Goal: Task Accomplishment & Management: Manage account settings

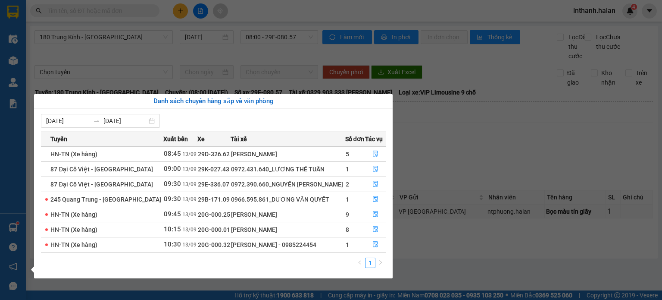
click at [462, 140] on section "Kết quả tìm kiếm ( 0 ) Bộ lọc No Data lnthanh.halan 4 Điều hành xe Kho hàng mới…" at bounding box center [331, 150] width 662 height 300
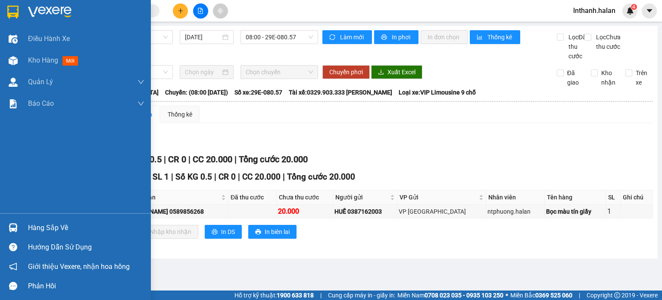
click at [51, 227] on div "Hàng sắp về" at bounding box center [86, 227] width 116 height 13
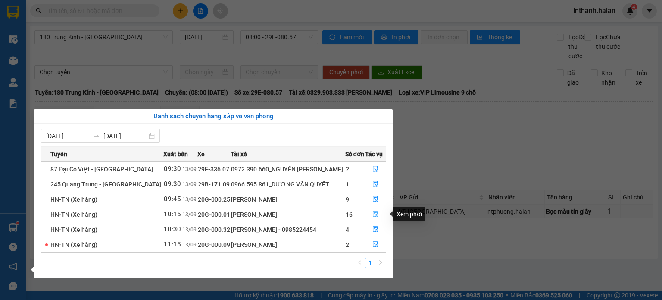
click at [374, 215] on icon "file-done" at bounding box center [375, 214] width 6 height 6
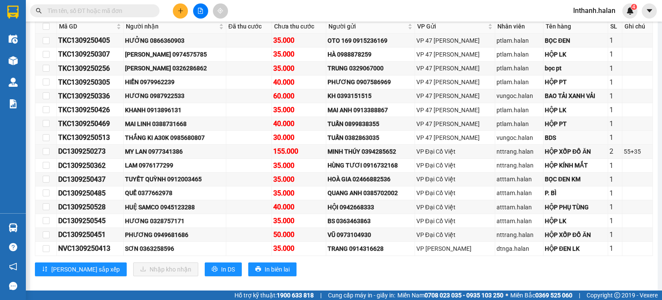
scroll to position [172, 0]
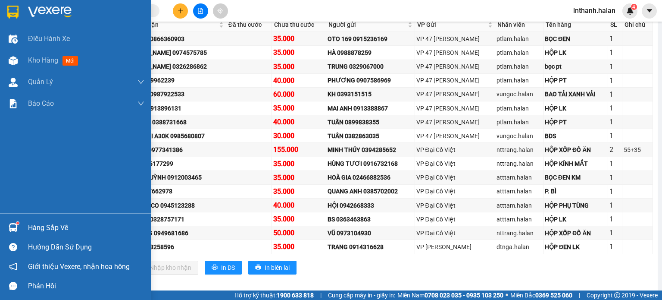
click at [45, 225] on div "Hàng sắp về" at bounding box center [86, 227] width 116 height 13
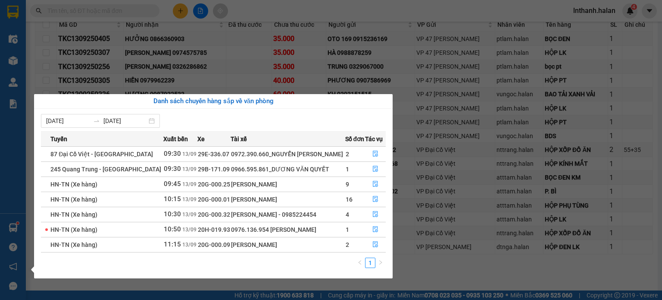
click at [475, 152] on section "Kết quả tìm kiếm ( 0 ) Bộ lọc No Data lnthanh.halan 4 Điều hành xe Kho hàng mới…" at bounding box center [331, 150] width 662 height 300
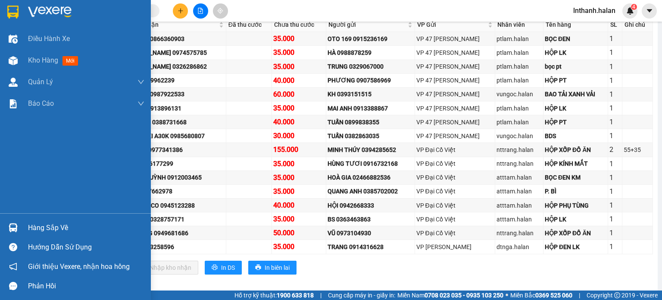
click at [40, 228] on div "Hàng sắp về" at bounding box center [86, 227] width 116 height 13
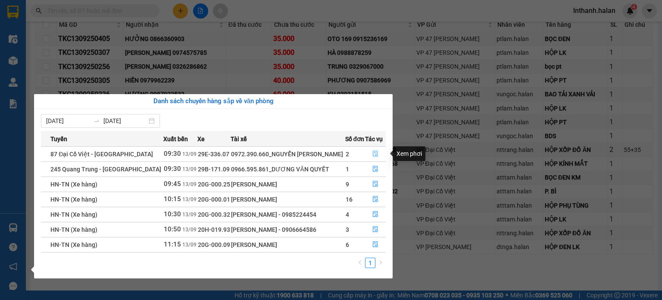
click at [373, 153] on icon "file-done" at bounding box center [375, 154] width 5 height 6
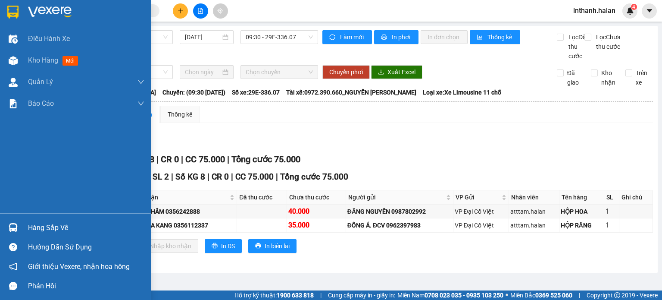
click at [34, 225] on div "Hàng sắp về" at bounding box center [86, 227] width 116 height 13
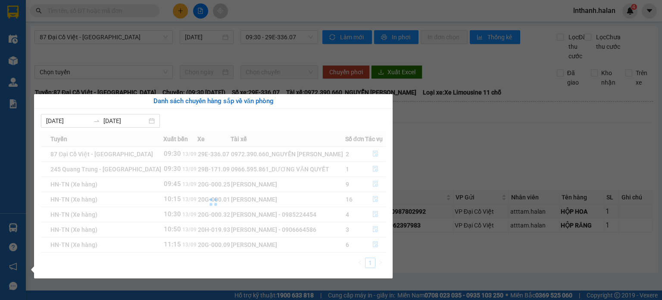
click at [498, 129] on section "Kết quả tìm kiếm ( 0 ) Bộ lọc No Data lnthanh.halan 4 Điều hành xe Kho hàng mới…" at bounding box center [331, 150] width 662 height 300
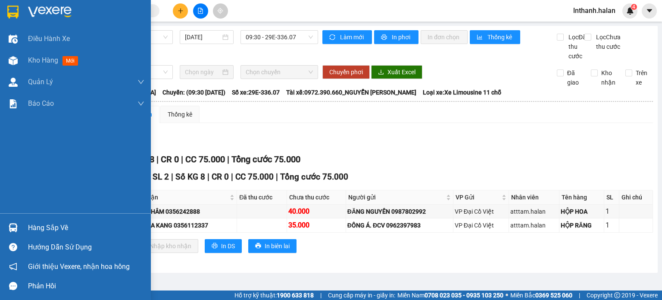
click at [36, 228] on div "Hàng sắp về" at bounding box center [86, 227] width 116 height 13
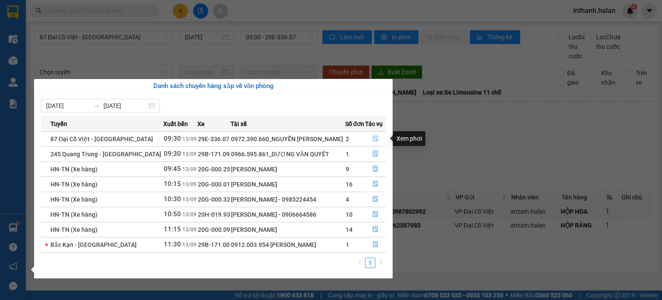
click at [375, 139] on icon "file-done" at bounding box center [375, 139] width 5 height 6
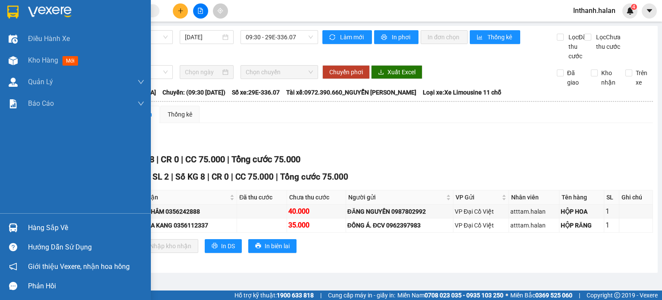
click at [53, 229] on div "Hàng sắp về" at bounding box center [86, 227] width 116 height 13
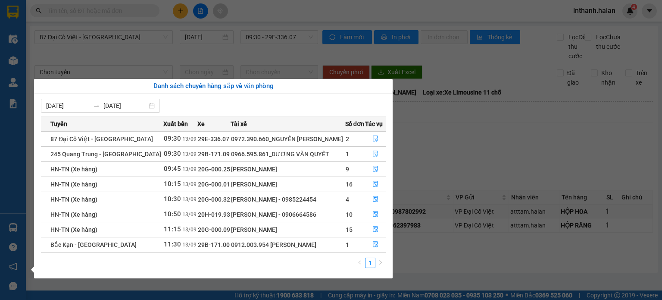
click at [377, 150] on button "button" at bounding box center [376, 154] width 20 height 14
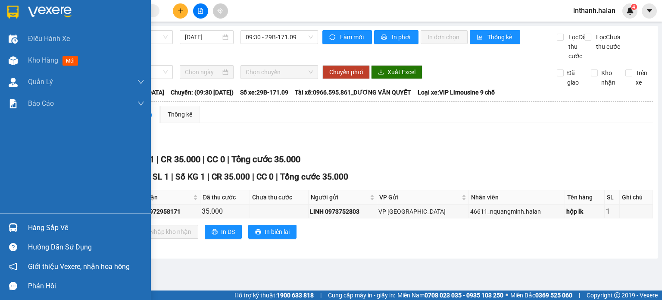
click at [22, 235] on div "Hàng sắp về" at bounding box center [75, 227] width 151 height 19
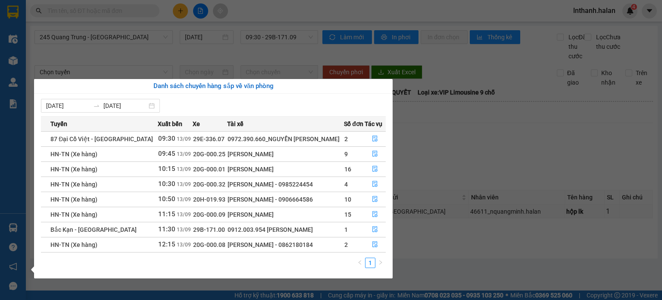
click at [535, 160] on section "Kết quả tìm kiếm ( 0 ) Bộ lọc No Data lnthanh.halan 4 Điều hành xe Kho hàng mới…" at bounding box center [331, 150] width 662 height 300
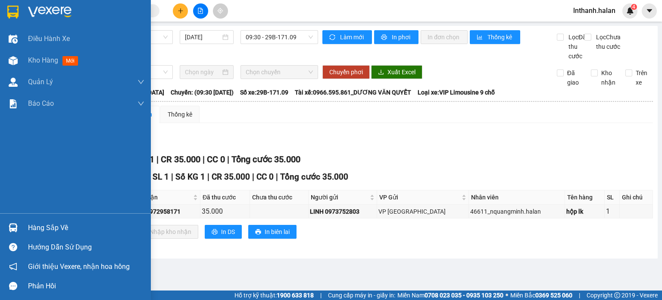
click at [29, 227] on div "Hàng sắp về" at bounding box center [86, 227] width 116 height 13
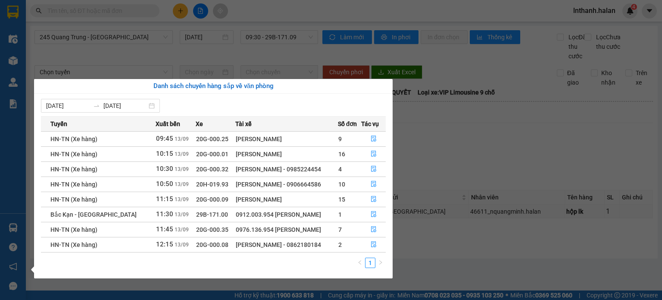
click at [471, 151] on section "Kết quả tìm kiếm ( 0 ) Bộ lọc No Data lnthanh.halan 4 Điều hành xe Kho hàng mới…" at bounding box center [331, 150] width 662 height 300
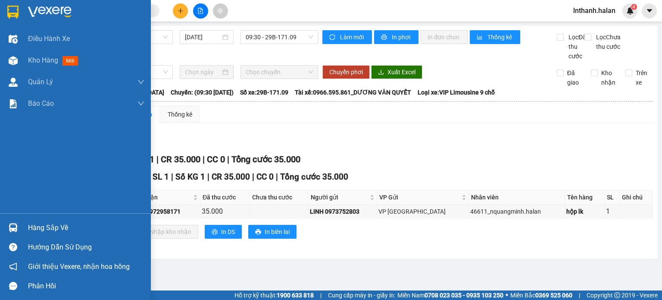
click at [49, 223] on div "Hàng sắp về" at bounding box center [86, 227] width 116 height 13
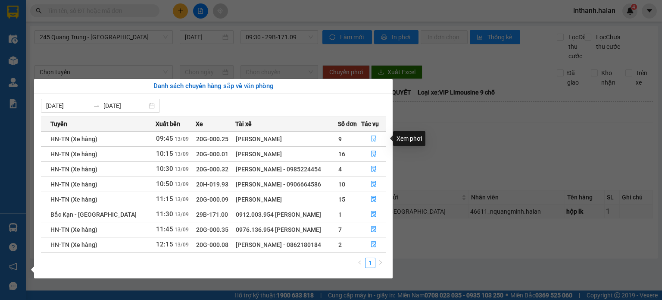
click at [374, 137] on icon "file-done" at bounding box center [374, 138] width 6 height 6
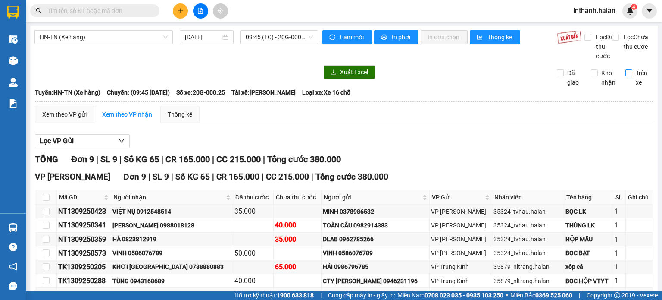
drag, startPoint x: 625, startPoint y: 84, endPoint x: 619, endPoint y: 83, distance: 5.7
click at [625, 76] on input "Trên xe" at bounding box center [628, 72] width 7 height 7
checkbox input "true"
click at [359, 41] on span "Làm mới" at bounding box center [352, 36] width 25 height 9
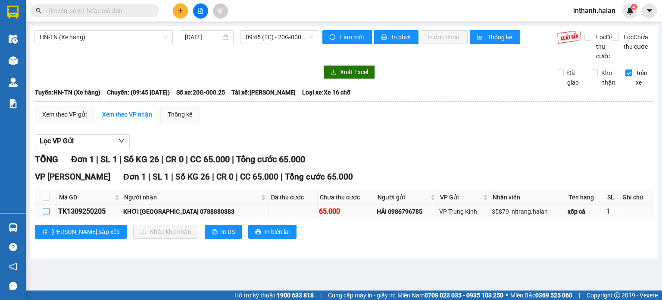
click at [47, 215] on input "checkbox" at bounding box center [46, 211] width 7 height 7
checkbox input "true"
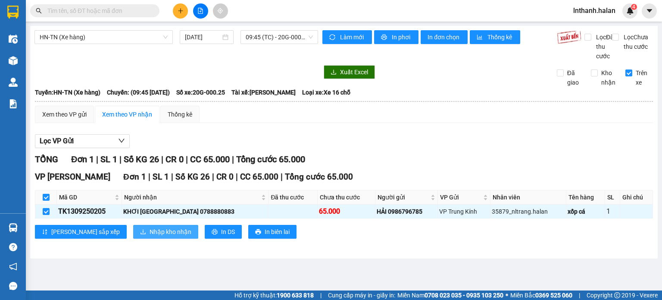
click at [150, 236] on span "Nhập kho nhận" at bounding box center [171, 231] width 42 height 9
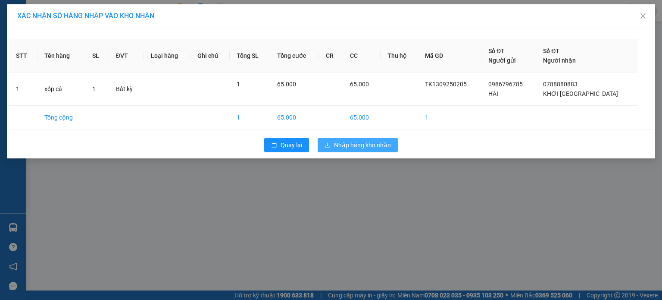
click at [357, 138] on button "Nhập hàng kho nhận" at bounding box center [358, 145] width 80 height 14
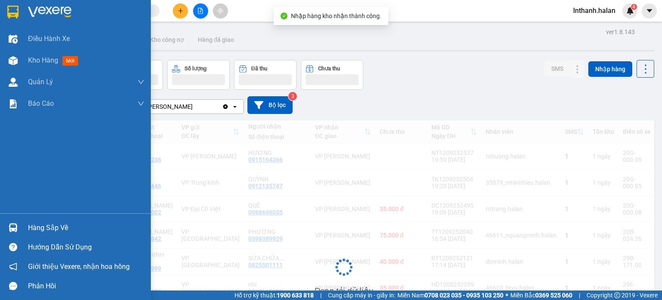
click at [42, 226] on div "Hàng sắp về" at bounding box center [86, 227] width 116 height 13
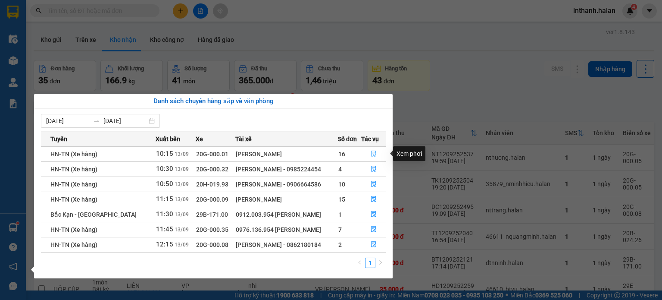
click at [372, 153] on icon "file-done" at bounding box center [373, 154] width 5 height 6
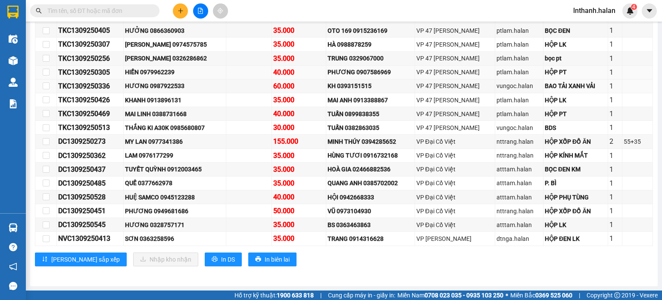
scroll to position [187, 0]
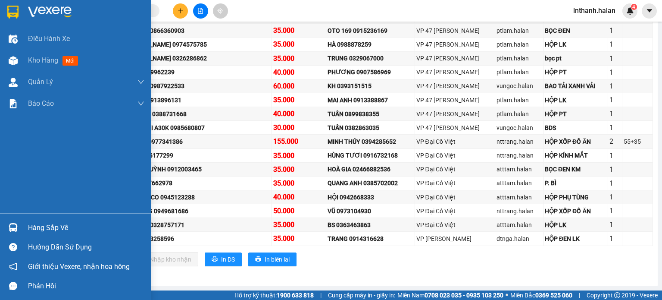
click at [38, 229] on div "Hàng sắp về" at bounding box center [86, 227] width 116 height 13
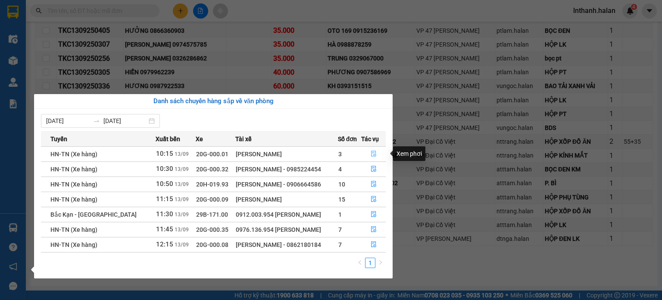
click at [375, 153] on icon "file-done" at bounding box center [374, 153] width 6 height 6
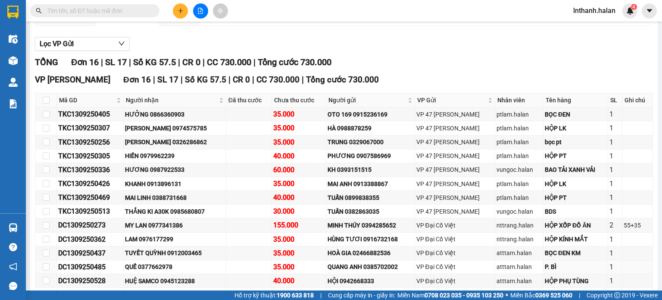
scroll to position [15, 0]
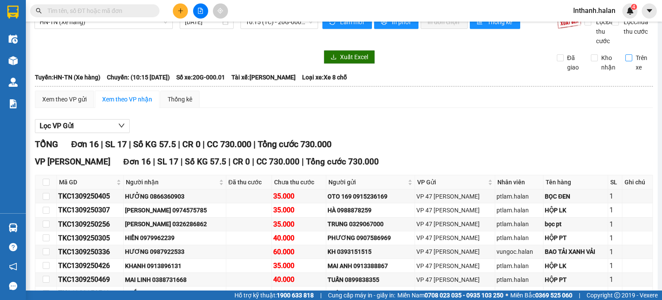
click at [625, 61] on input "Trên xe" at bounding box center [628, 57] width 7 height 7
checkbox input "true"
click at [332, 24] on span "sync" at bounding box center [332, 22] width 7 height 7
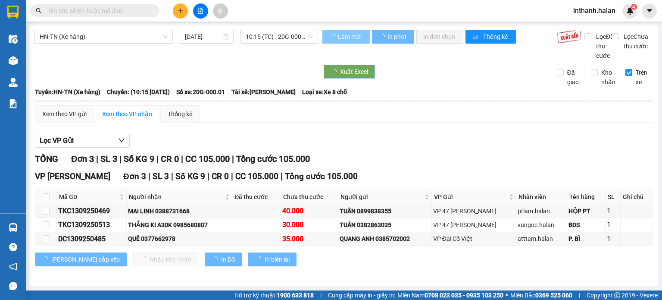
scroll to position [9, 0]
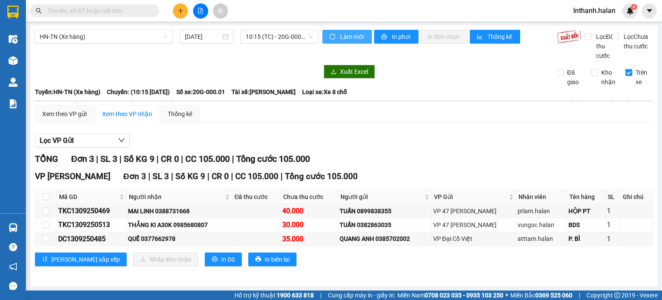
click at [341, 32] on span "Làm mới" at bounding box center [352, 36] width 25 height 9
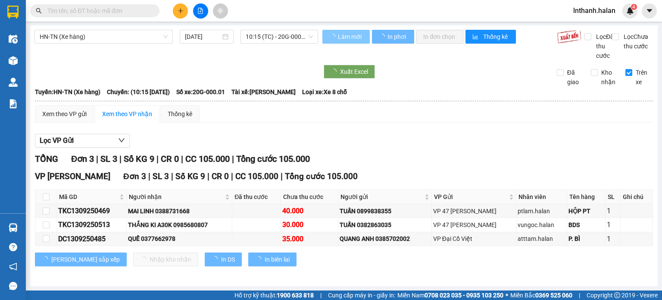
scroll to position [0, 0]
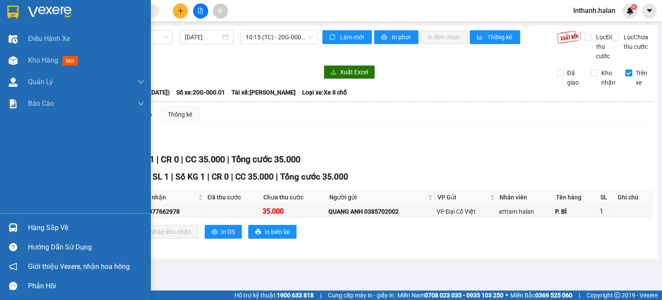
click at [32, 230] on div "Hàng sắp về" at bounding box center [86, 227] width 116 height 13
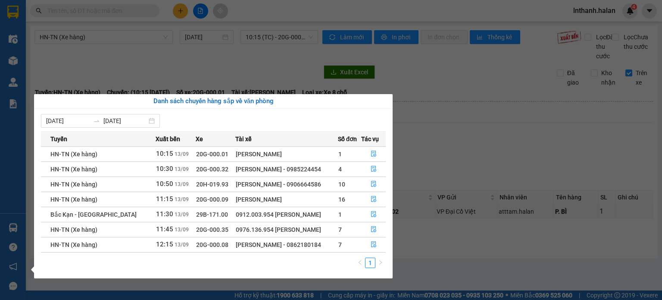
click at [524, 136] on section "Kết quả tìm kiếm ( 0 ) Bộ lọc No Data lnthanh.halan 4 Điều hành xe Kho hàng mới…" at bounding box center [331, 150] width 662 height 300
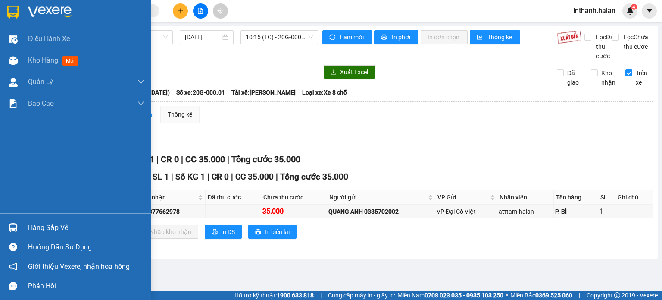
click at [19, 224] on div at bounding box center [13, 227] width 15 height 15
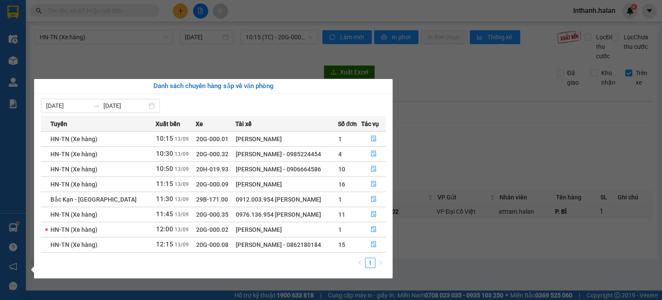
click at [503, 144] on section "Kết quả tìm kiếm ( 0 ) Bộ lọc No Data lnthanh.halan 4 Điều hành xe Kho hàng mới…" at bounding box center [331, 150] width 662 height 300
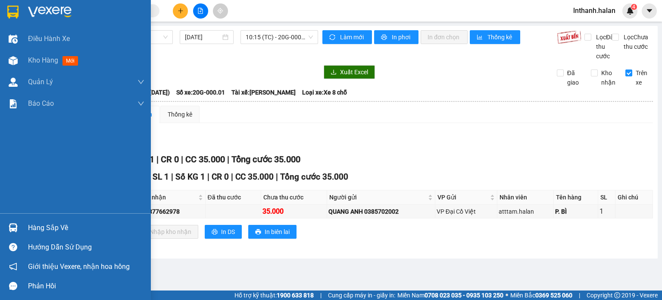
drag, startPoint x: 44, startPoint y: 224, endPoint x: 36, endPoint y: 221, distance: 8.3
click at [44, 225] on div "Hàng sắp về" at bounding box center [86, 227] width 116 height 13
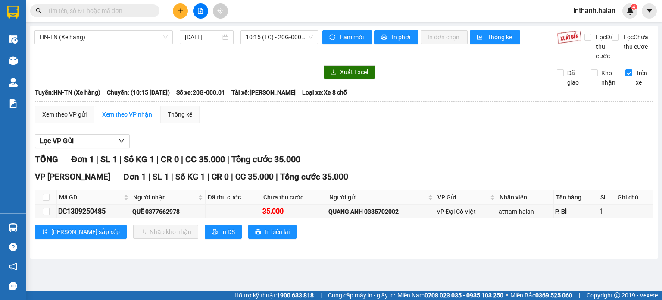
click at [453, 184] on section "Kết quả tìm kiếm ( 0 ) Bộ lọc No Data lnthanh.halan 4 Điều hành xe Kho hàng mới…" at bounding box center [331, 150] width 662 height 300
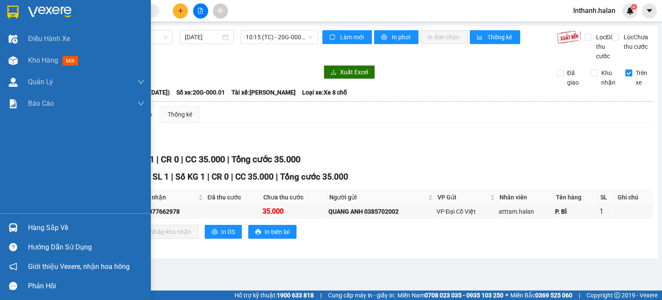
click at [42, 225] on div "Hàng sắp về" at bounding box center [86, 227] width 116 height 13
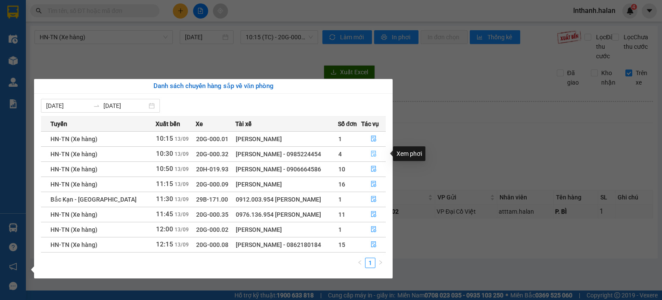
click at [375, 153] on icon "file-done" at bounding box center [374, 153] width 6 height 6
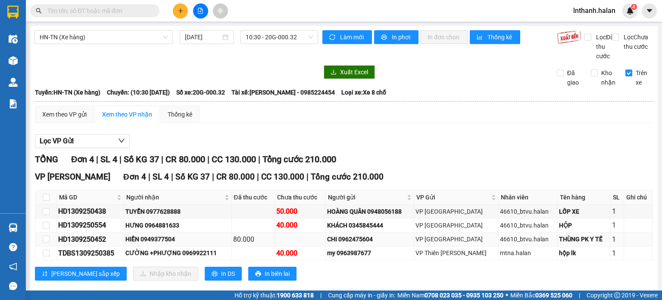
click at [67, 244] on div "HD1309250452" at bounding box center [90, 239] width 64 height 11
copy div "HD1309250452"
click at [516, 70] on div "HN-TN (Xe hàng) 13/09/2025 10:30 - 20G-000.32 Làm mới In phơi In đơn chọn Thống…" at bounding box center [344, 163] width 628 height 274
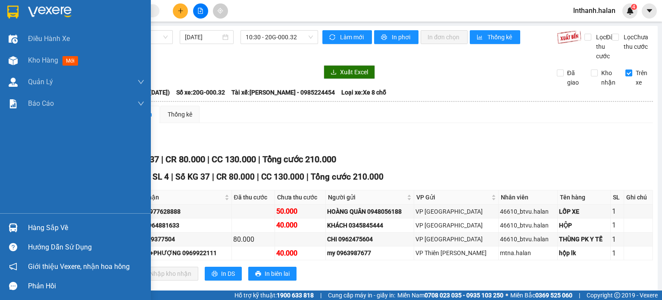
click at [50, 226] on div "Hàng sắp về" at bounding box center [86, 227] width 116 height 13
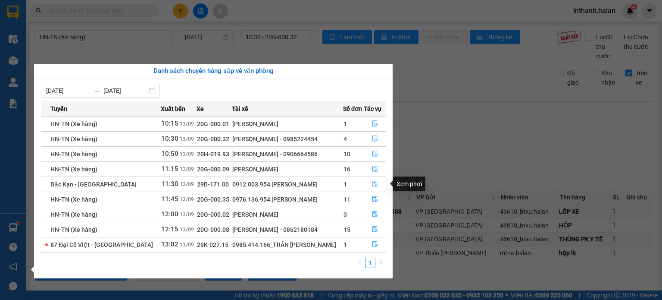
click at [372, 181] on icon "file-done" at bounding box center [374, 184] width 5 height 6
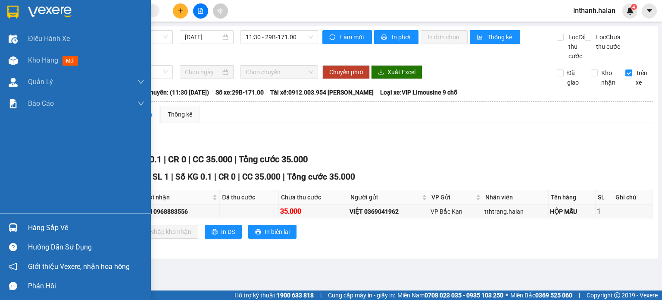
click at [37, 224] on div "Hàng sắp về" at bounding box center [86, 227] width 116 height 13
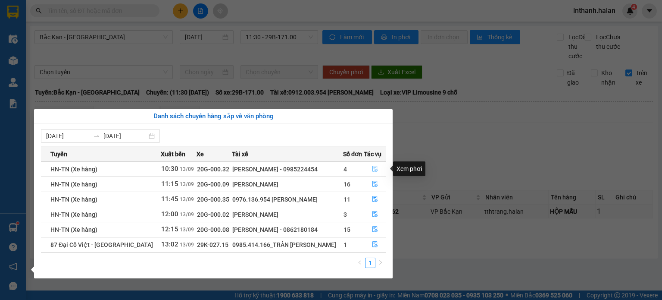
click at [374, 168] on icon "file-done" at bounding box center [375, 169] width 6 height 6
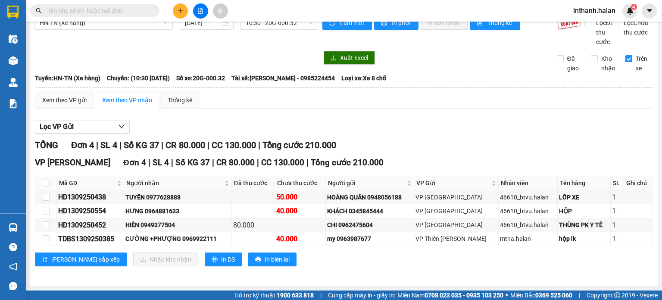
scroll to position [22, 0]
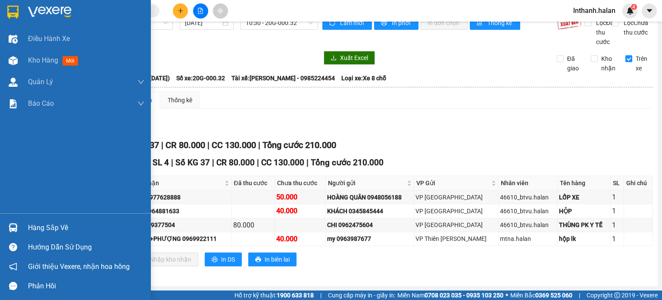
click at [34, 221] on div "Hàng sắp về" at bounding box center [86, 227] width 116 height 13
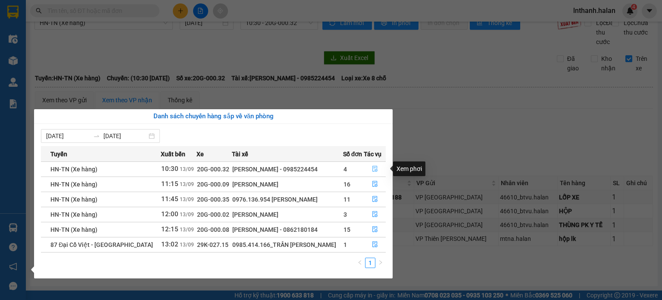
click at [376, 169] on icon "file-done" at bounding box center [375, 169] width 6 height 6
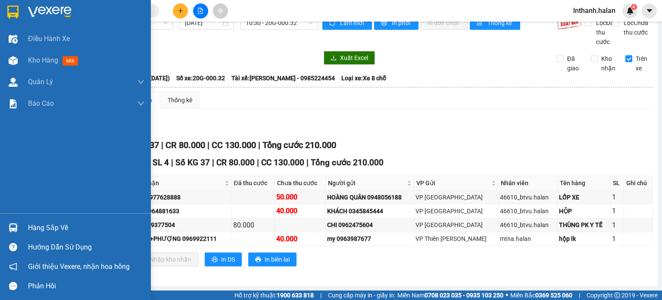
click at [44, 228] on div "Hàng sắp về" at bounding box center [86, 227] width 116 height 13
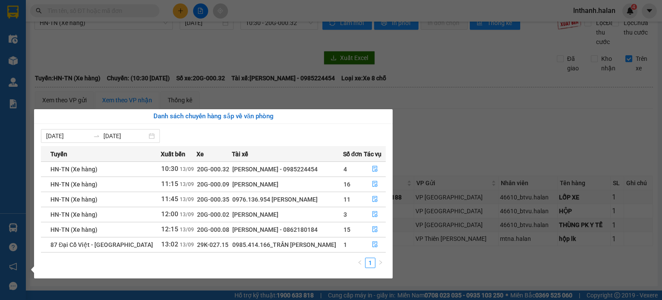
click at [444, 105] on section "Kết quả tìm kiếm ( 0 ) Bộ lọc No Data lnthanh.halan 4 Điều hành xe Kho hàng mới…" at bounding box center [331, 150] width 662 height 300
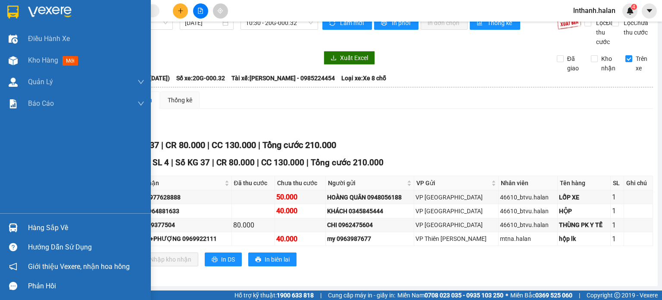
click at [43, 229] on div "Hàng sắp về" at bounding box center [86, 227] width 116 height 13
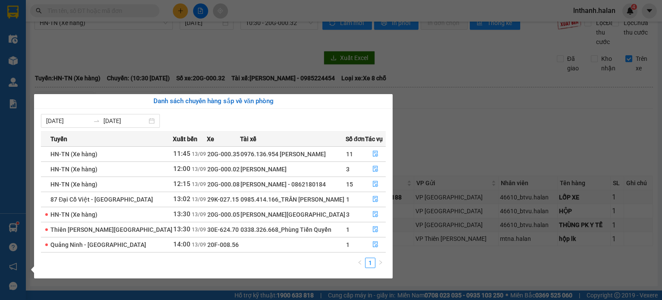
click at [107, 12] on section "Kết quả tìm kiếm ( 0 ) Bộ lọc No Data lnthanh.halan 4 Điều hành xe Kho hàng mới…" at bounding box center [331, 150] width 662 height 300
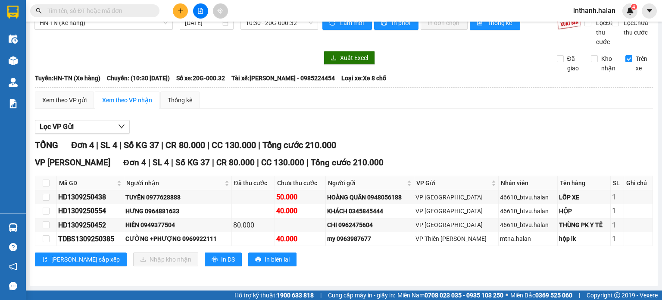
click at [107, 12] on input "text" at bounding box center [98, 10] width 102 height 9
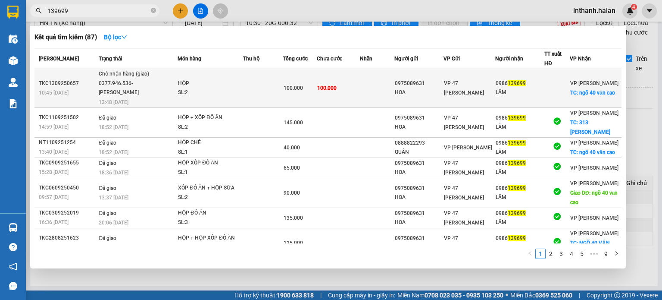
type input "139699"
click at [196, 88] on div "SL: 2" at bounding box center [210, 92] width 65 height 9
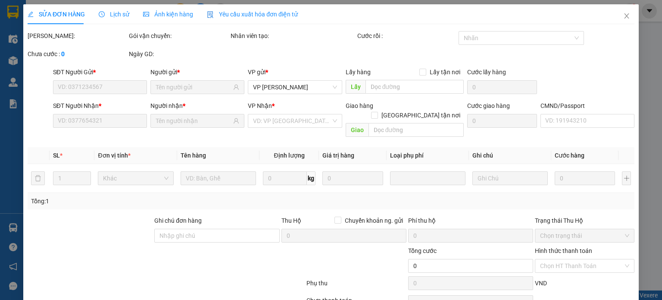
type input "0975089631"
type input "HOA"
type input "0986139699"
type input "LÂM"
checkbox input "true"
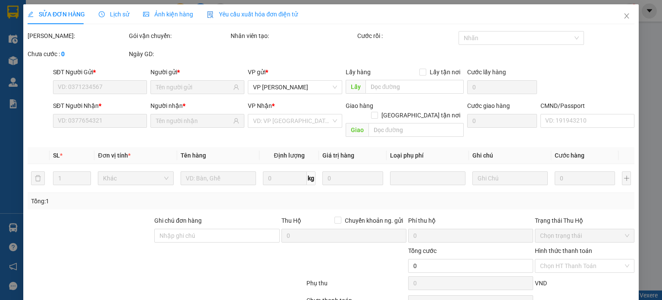
type input "ngõ 40 văn cao"
type input "20.000"
type input "100.000"
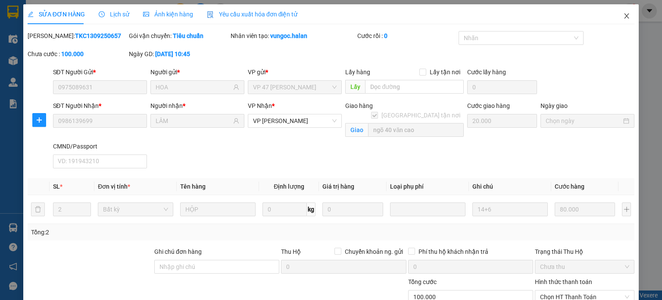
click at [623, 18] on icon "close" at bounding box center [626, 15] width 7 height 7
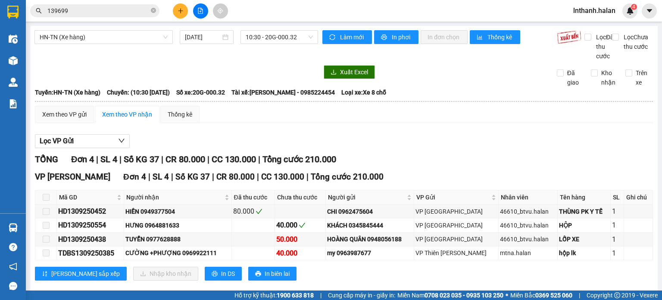
click at [105, 12] on input "139699" at bounding box center [98, 10] width 102 height 9
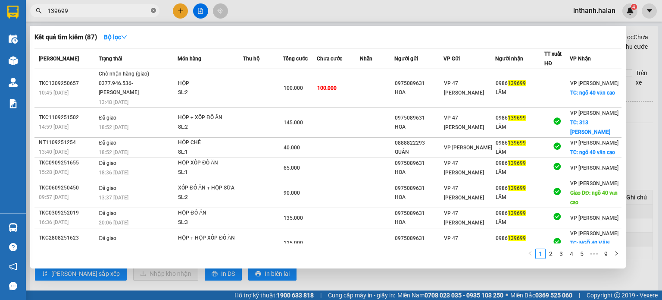
click at [151, 10] on icon "close-circle" at bounding box center [153, 10] width 5 height 5
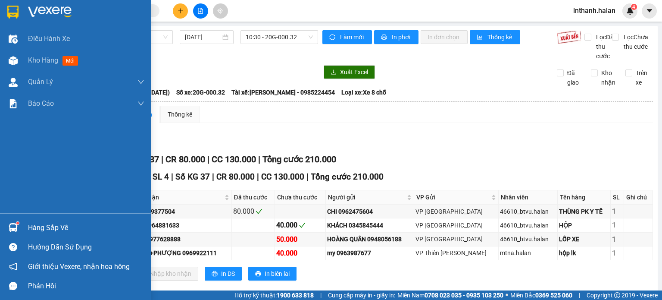
click at [19, 233] on div at bounding box center [13, 227] width 15 height 15
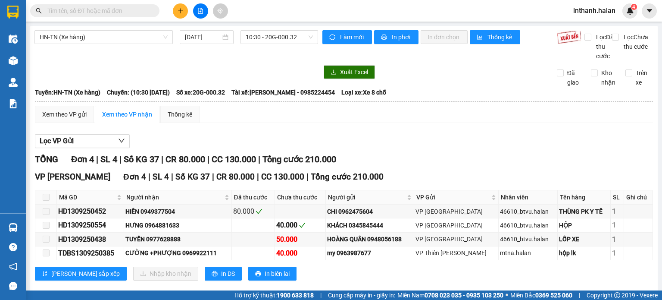
click at [447, 156] on section "Kết quả tìm kiếm ( 87 ) Bộ lọc Mã ĐH Trạng thái Món hàng Thu hộ Tổng cước Chưa …" at bounding box center [331, 150] width 662 height 300
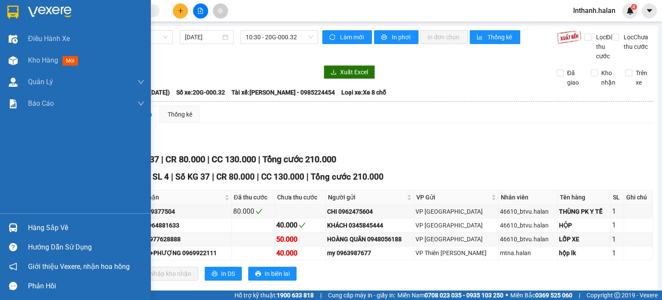
click at [25, 220] on div "Hàng sắp về" at bounding box center [75, 227] width 151 height 19
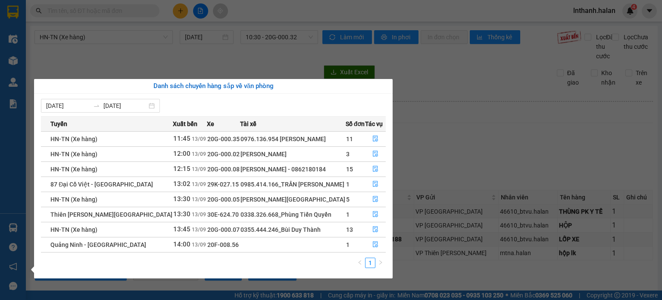
click at [465, 137] on section "Kết quả tìm kiếm ( 87 ) Bộ lọc Mã ĐH Trạng thái Món hàng Thu hộ Tổng cước Chưa …" at bounding box center [331, 150] width 662 height 300
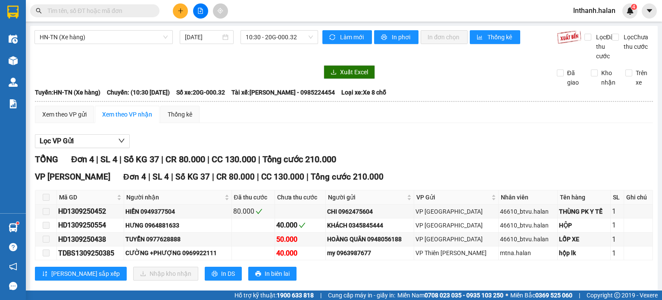
click at [92, 13] on input "text" at bounding box center [98, 10] width 102 height 9
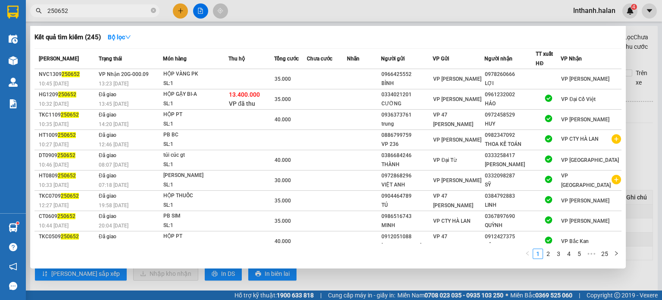
type input "250652"
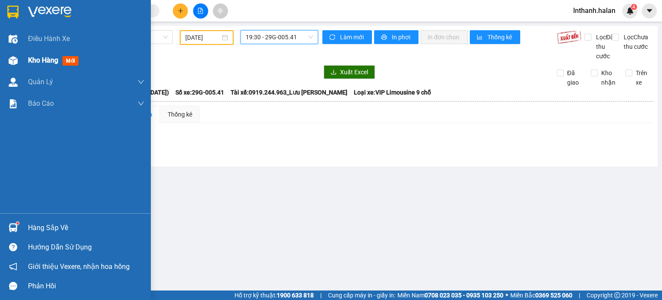
click at [47, 63] on span "Kho hàng" at bounding box center [43, 60] width 30 height 8
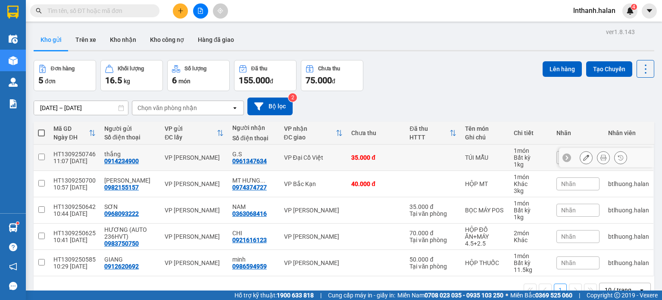
scroll to position [40, 0]
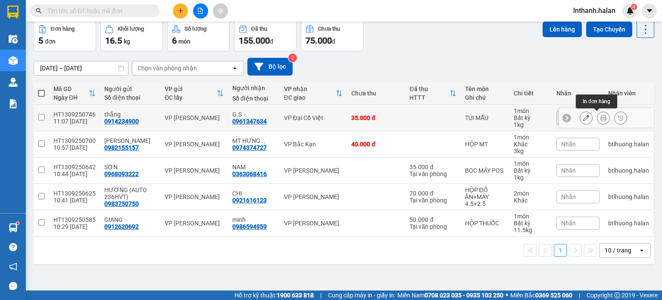
click at [600, 118] on icon at bounding box center [603, 118] width 6 height 6
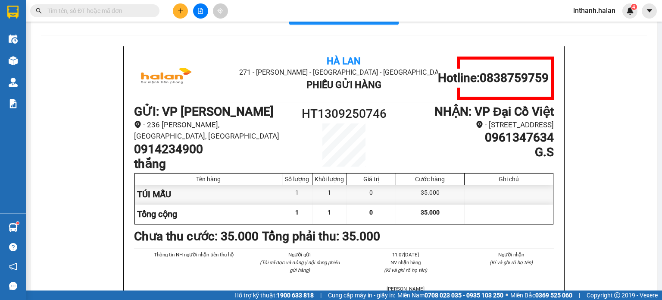
scroll to position [34, 0]
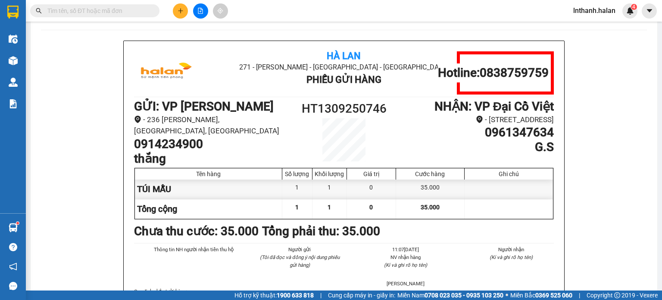
click at [178, 10] on icon "plus" at bounding box center [181, 11] width 6 height 6
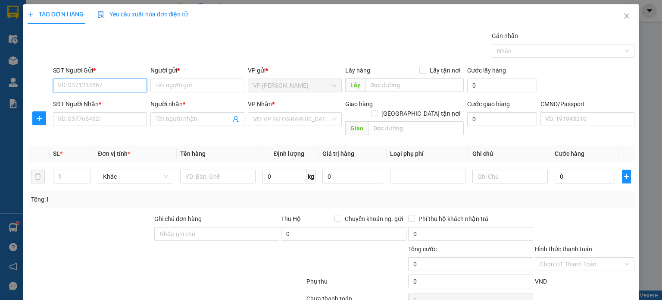
click at [116, 86] on input "SĐT Người Gửi *" at bounding box center [100, 85] width 94 height 14
type input "0912004282"
click at [107, 100] on div "0912004282 - NAM DƯƠNG HVT" at bounding box center [99, 101] width 85 height 9
type input "NAM DƯƠNG HVT"
type input "0912004282"
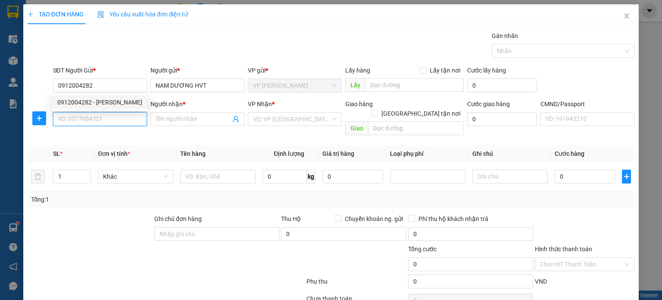
click at [106, 119] on input "SĐT Người Nhận *" at bounding box center [100, 119] width 94 height 14
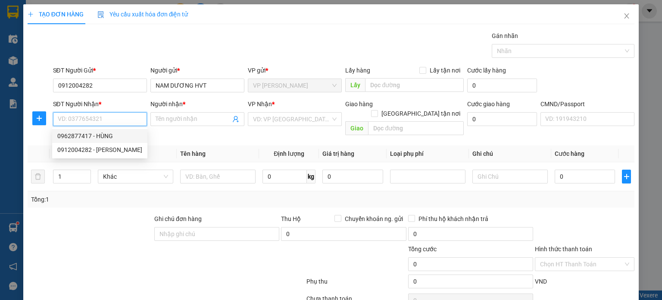
click at [84, 134] on div "0962877417 - HÙNG" at bounding box center [99, 135] width 85 height 9
type input "0962877417"
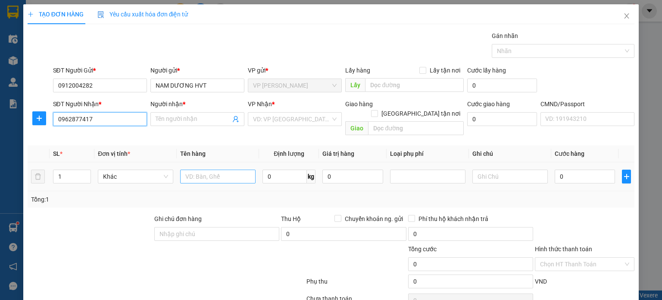
type input "HÙNG"
click at [215, 169] on input "text" at bounding box center [217, 176] width 75 height 14
type input "bọc đen pk"
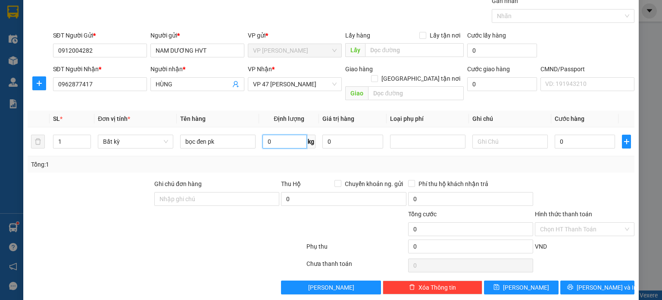
scroll to position [35, 0]
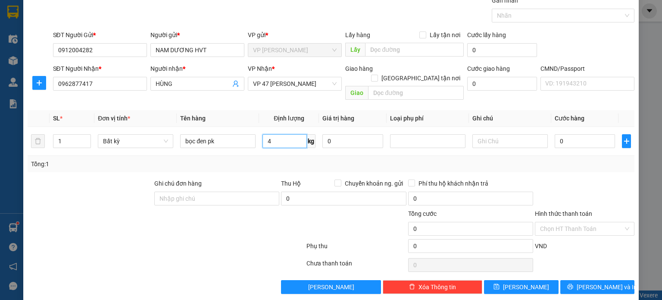
type input "4"
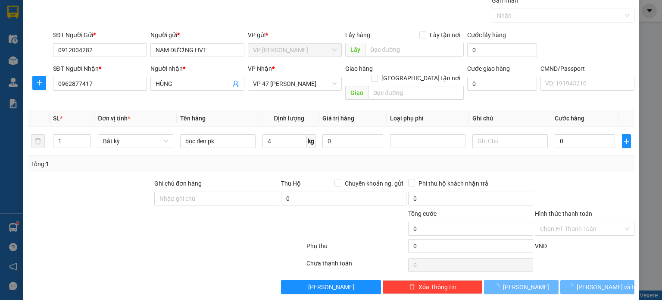
click at [354, 159] on div "Tổng: 1" at bounding box center [331, 163] width 600 height 9
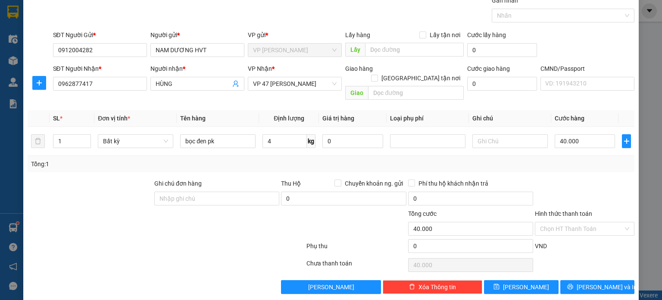
type input "40.000"
click at [587, 282] on span "Lưu và In" at bounding box center [607, 286] width 60 height 9
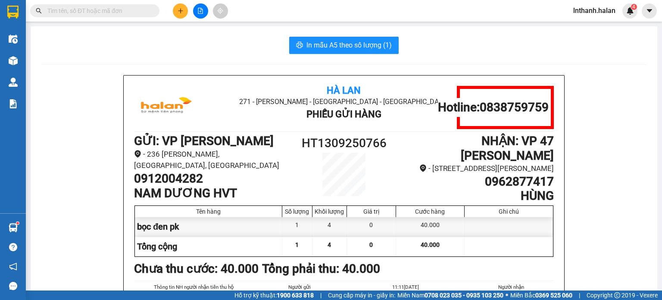
click at [72, 8] on input "text" at bounding box center [98, 10] width 102 height 9
paste input "HD1309250452"
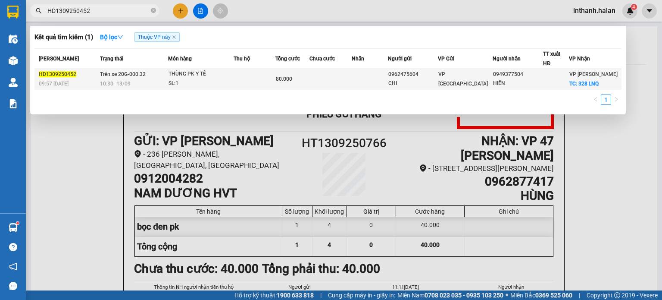
type input "HD1309250452"
click at [221, 79] on div "SL: 1" at bounding box center [201, 83] width 65 height 9
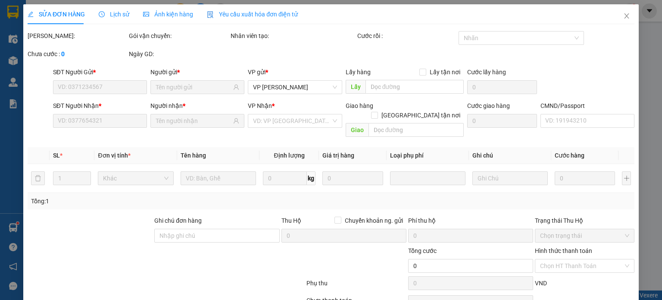
type input "0962475604"
type input "CHI"
type input "0949377504"
type input "HIỀN"
checkbox input "true"
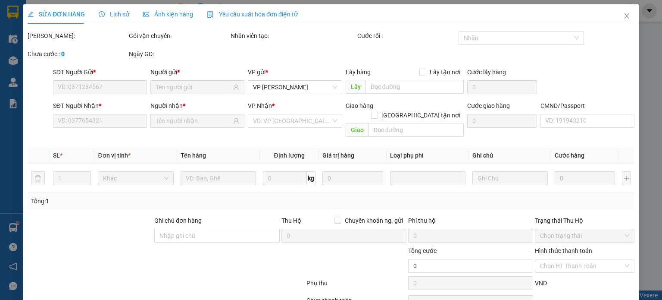
type input "328 LNQ"
type input "30.000"
type input "80.000"
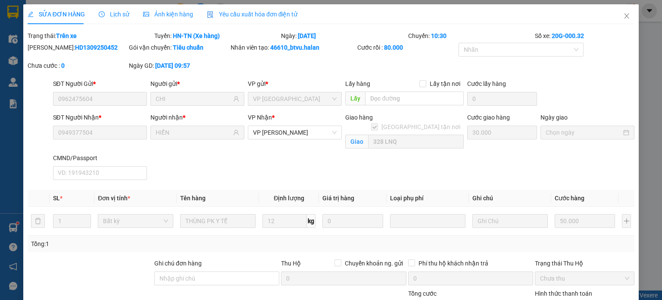
click at [316, 160] on div "SĐT Người Nhận * 0949377504 Người nhận * HIỀN VP Nhận * VP Hoàng Văn Thụ Giao h…" at bounding box center [343, 147] width 585 height 71
click at [623, 18] on icon "close" at bounding box center [626, 15] width 7 height 7
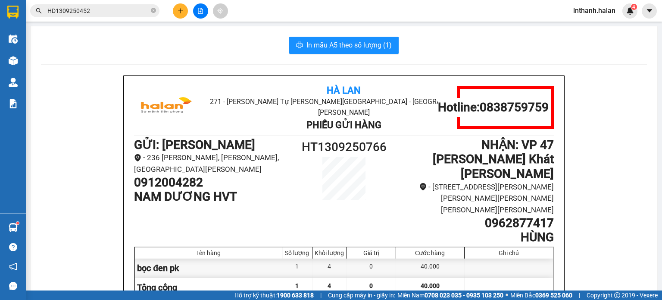
click at [131, 14] on input "HD1309250452" at bounding box center [98, 10] width 102 height 9
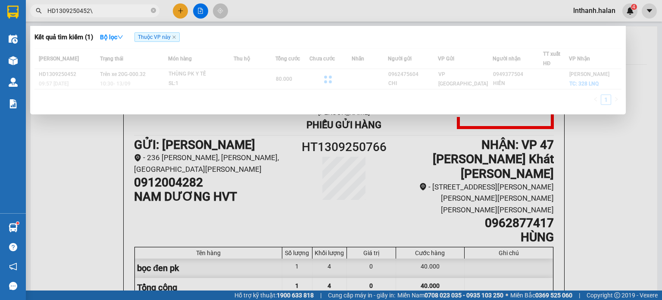
type input "HD1309250452"
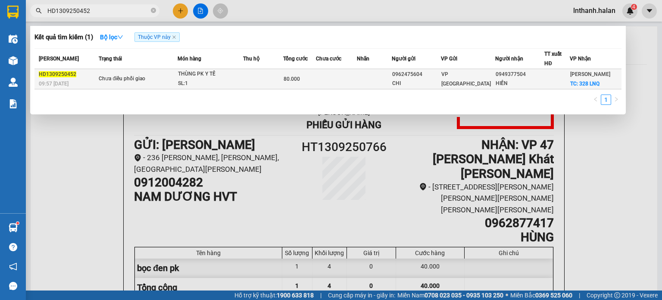
click at [214, 76] on div "THÙNG PK Y TẾ" at bounding box center [210, 73] width 65 height 9
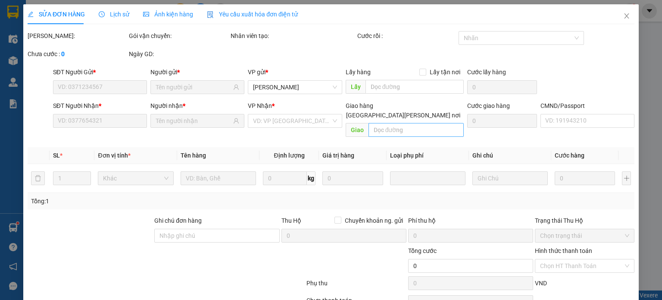
type input "0962475604"
type input "CHI"
type input "0949377504"
type input "HIỀN"
checkbox input "true"
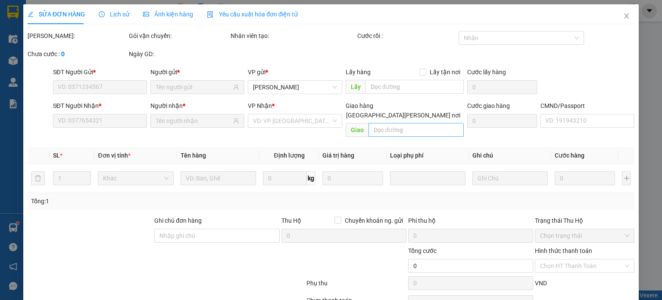
type input "328 LNQ"
type input "30.000"
type input "80.000"
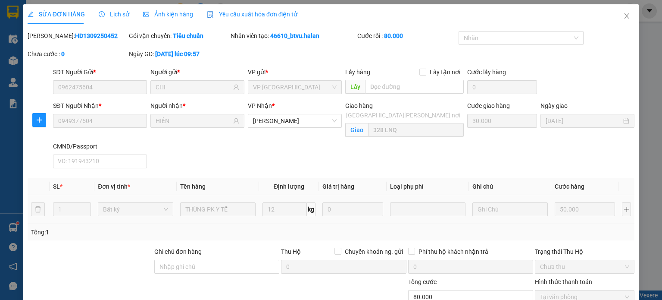
scroll to position [78, 0]
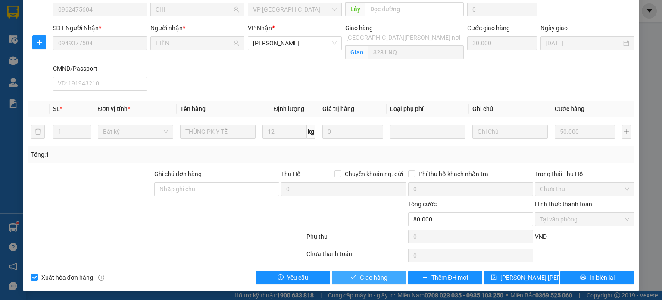
drag, startPoint x: 388, startPoint y: 276, endPoint x: 388, endPoint y: 267, distance: 9.1
click at [388, 275] on button "Giao hàng" at bounding box center [369, 277] width 75 height 14
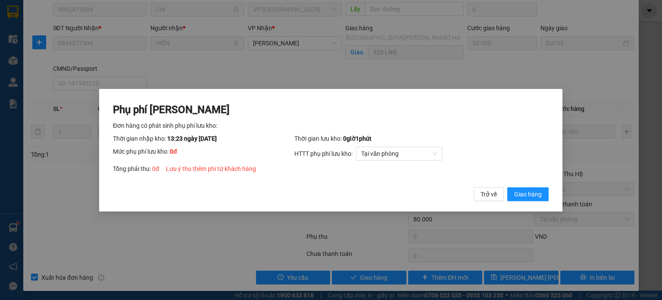
click at [508, 187] on button "Giao hàng" at bounding box center [528, 194] width 41 height 14
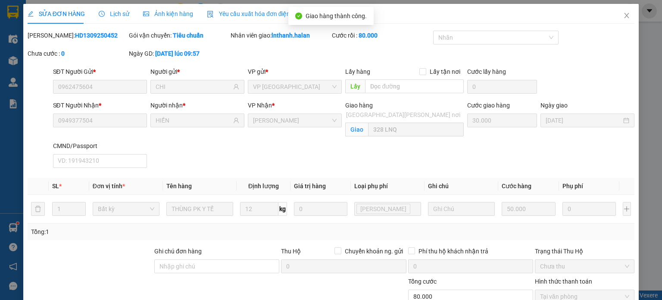
scroll to position [0, 0]
drag, startPoint x: 620, startPoint y: 18, endPoint x: 631, endPoint y: 12, distance: 12.2
click at [623, 18] on icon "close" at bounding box center [626, 15] width 7 height 7
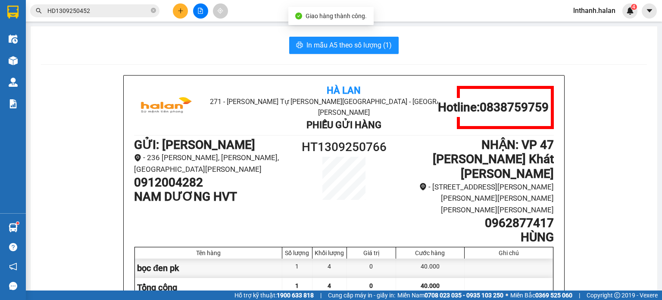
click at [132, 6] on input "HD1309250452" at bounding box center [98, 10] width 102 height 9
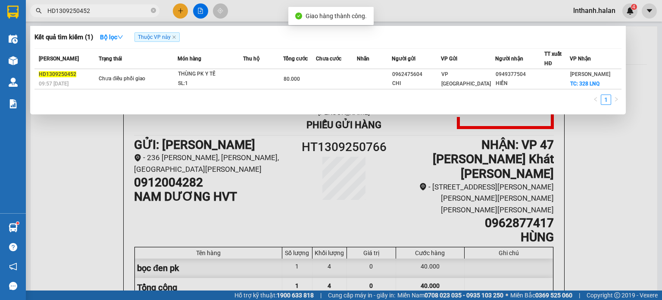
click at [132, 6] on input "HD1309250452" at bounding box center [98, 10] width 102 height 9
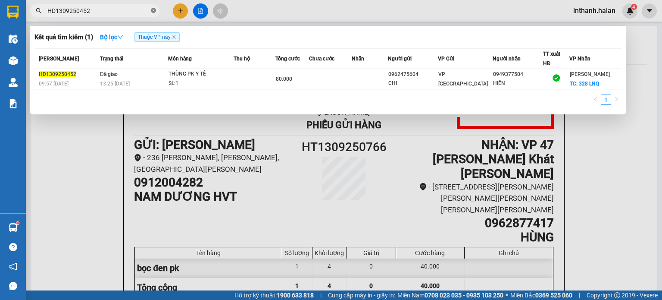
click at [153, 10] on icon "close-circle" at bounding box center [153, 10] width 5 height 5
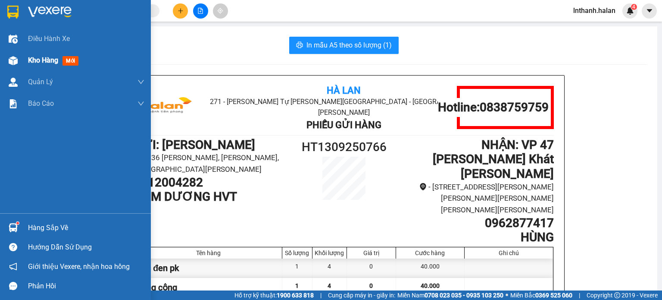
click at [38, 57] on span "Kho hàng" at bounding box center [43, 60] width 30 height 8
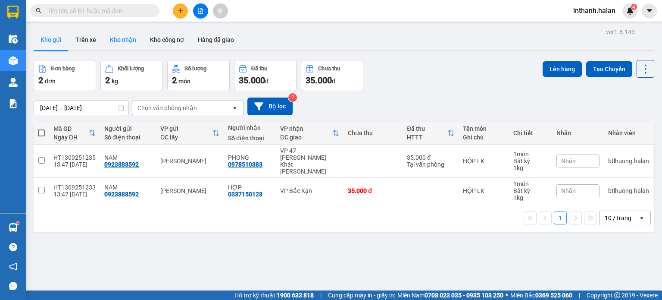
click at [130, 41] on button "Kho nhận" at bounding box center [123, 39] width 40 height 21
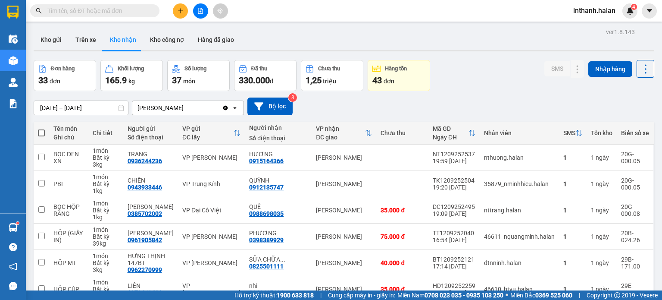
click at [58, 108] on input "[DATE] – [DATE]" at bounding box center [81, 108] width 94 height 14
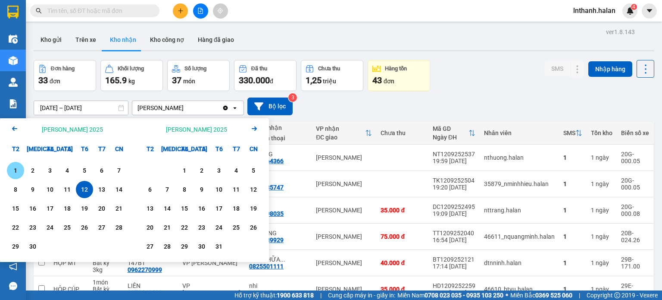
click at [20, 172] on div "1" at bounding box center [15, 170] width 12 height 10
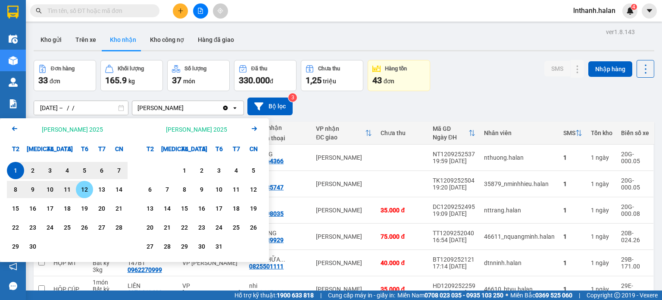
click at [86, 193] on div "12" at bounding box center [84, 189] width 12 height 10
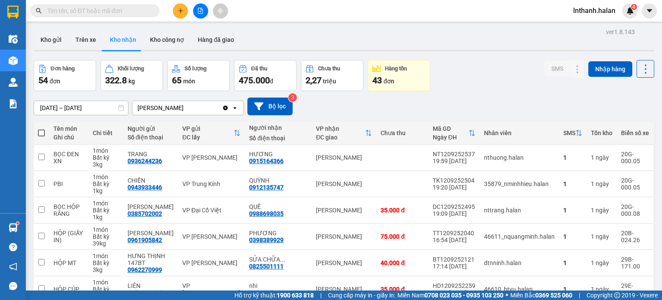
click at [61, 107] on input "[DATE] – [DATE]" at bounding box center [81, 108] width 94 height 14
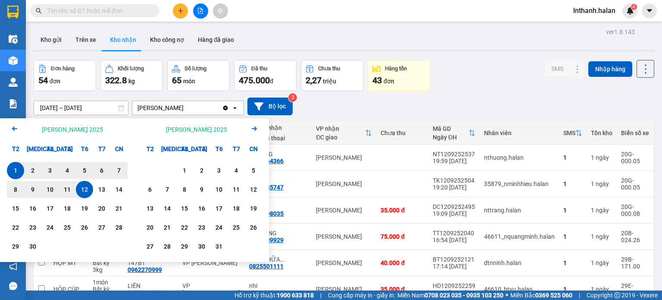
click at [19, 171] on div "1" at bounding box center [15, 170] width 12 height 10
click at [103, 187] on div "13" at bounding box center [102, 189] width 12 height 10
type input "[DATE] – [DATE]"
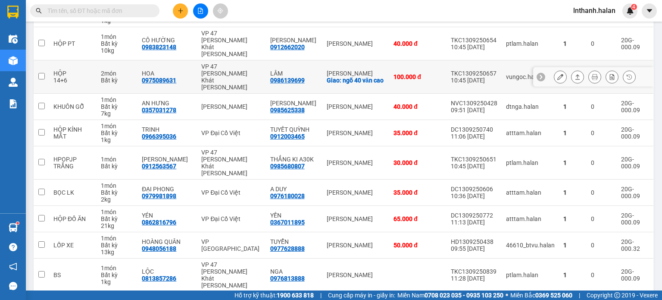
scroll to position [144, 0]
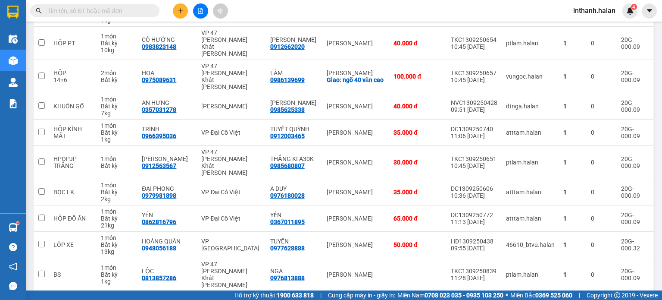
click at [607, 299] on div "10 / trang" at bounding box center [618, 304] width 27 height 9
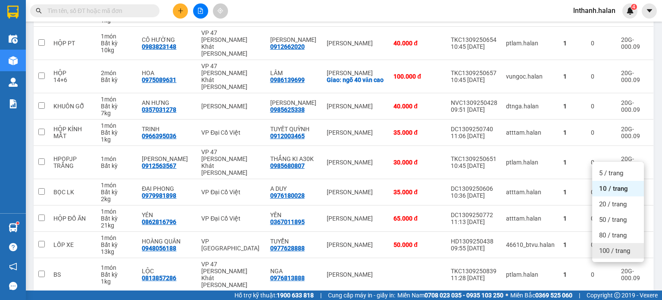
click at [617, 249] on span "100 / trang" at bounding box center [614, 250] width 31 height 9
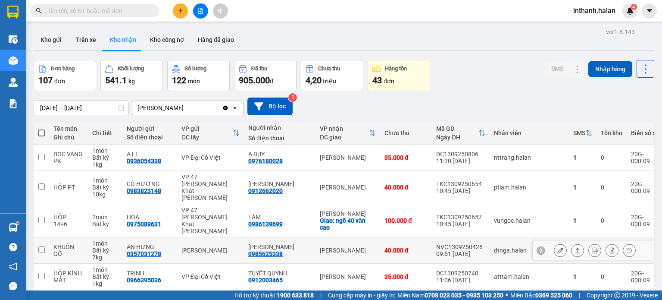
scroll to position [43, 0]
